Goal: Task Accomplishment & Management: Manage account settings

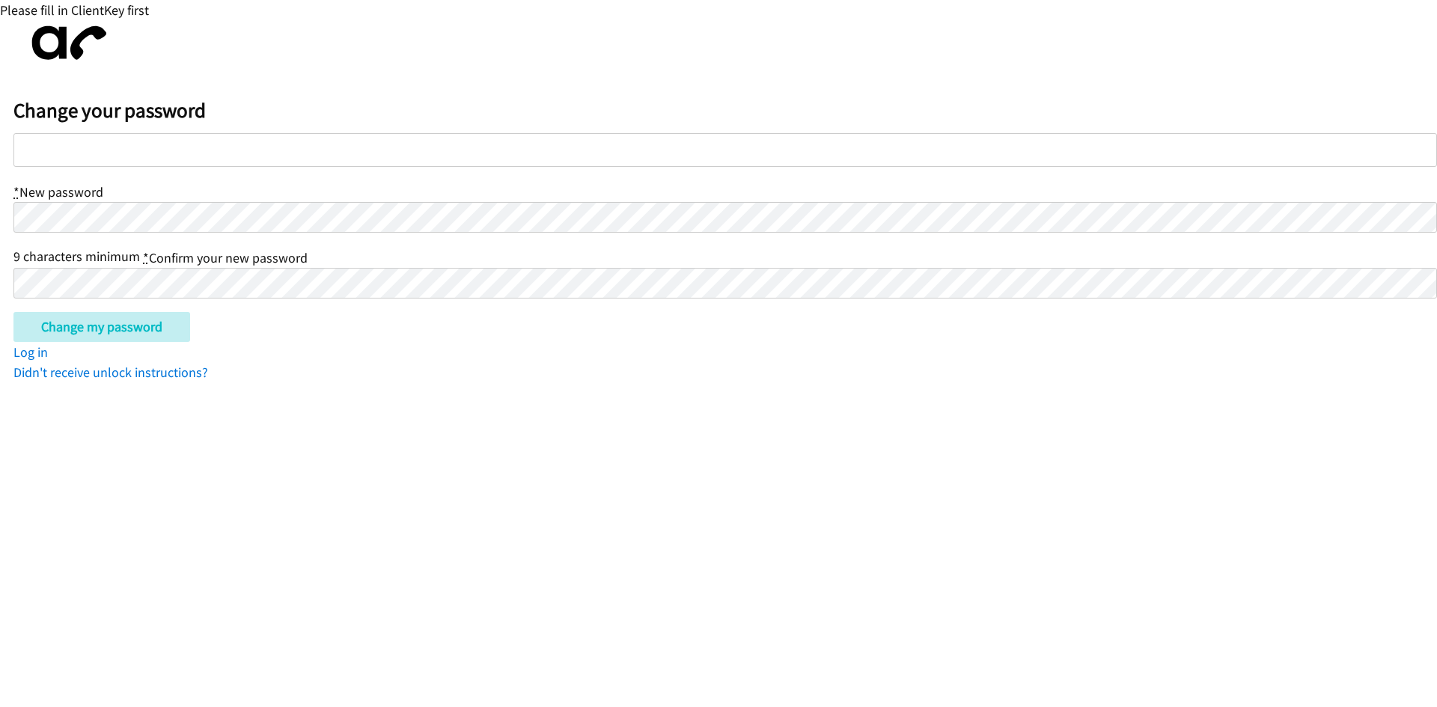
click at [13, 312] on input "Change my password" at bounding box center [101, 327] width 177 height 30
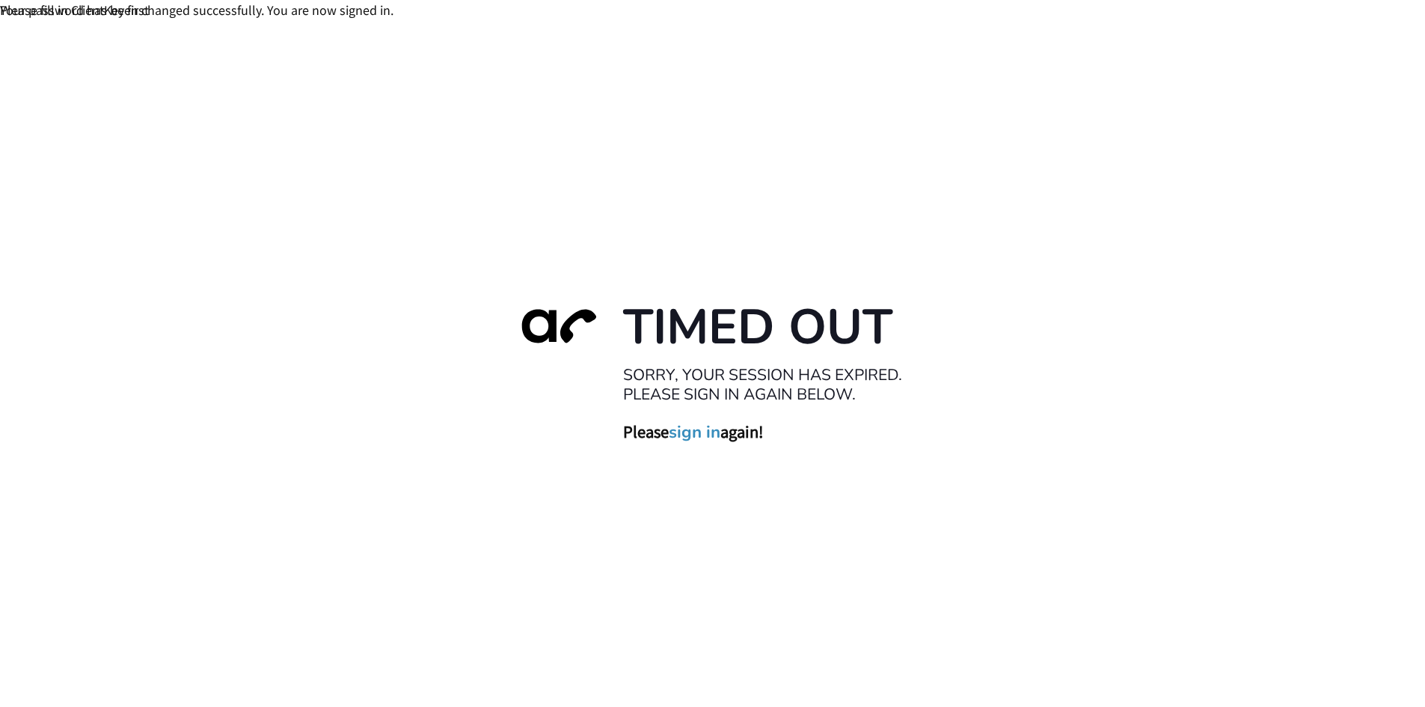
click at [705, 436] on link "sign in" at bounding box center [695, 431] width 52 height 21
click at [694, 429] on link "sign in" at bounding box center [695, 431] width 52 height 21
click at [776, 131] on div "Timed Out Sorry, your session has expired. Please sign in again below. Please s…" at bounding box center [712, 373] width 1425 height 707
click at [679, 439] on link "sign in" at bounding box center [695, 431] width 52 height 21
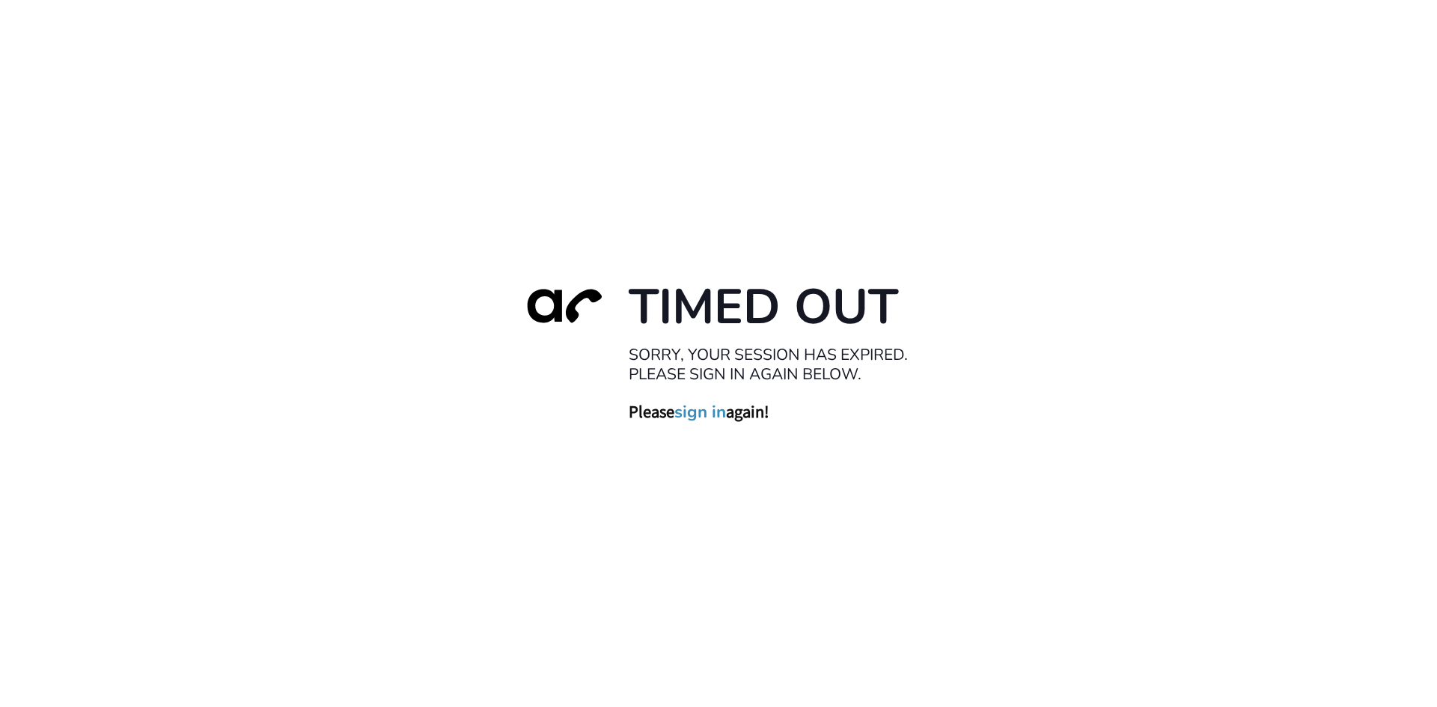
click at [720, 419] on link "sign in" at bounding box center [700, 411] width 52 height 21
